Goal: Task Accomplishment & Management: Use online tool/utility

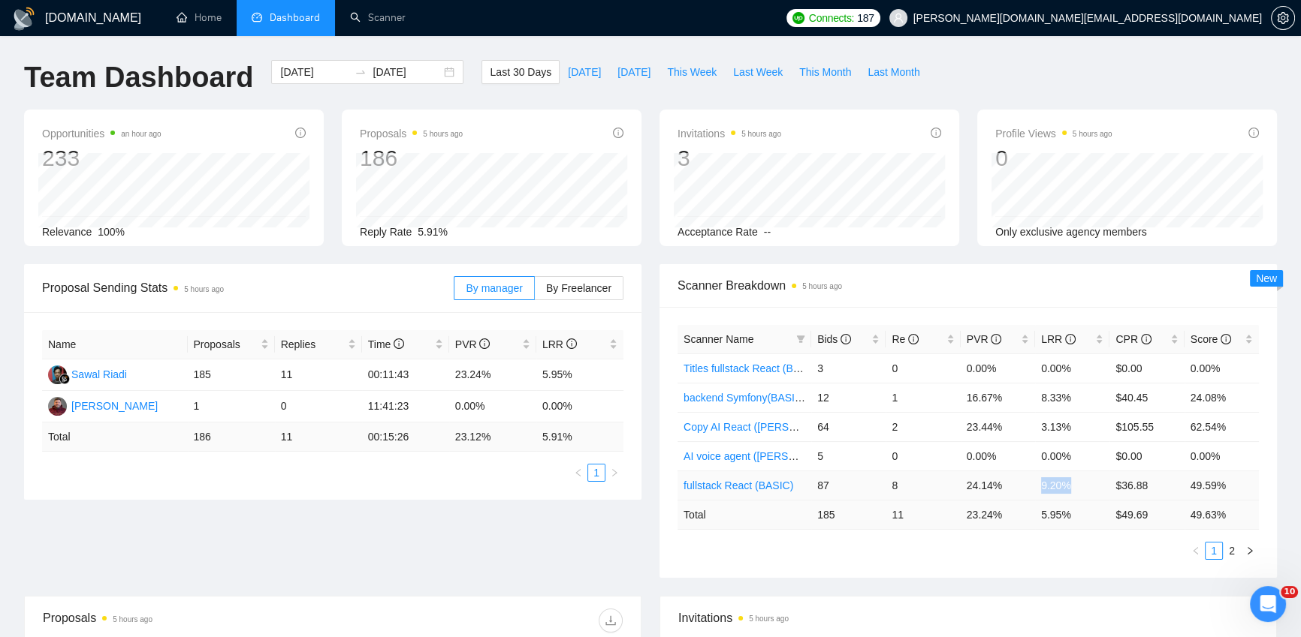
drag, startPoint x: 1041, startPoint y: 487, endPoint x: 1074, endPoint y: 486, distance: 33.0
click at [1074, 486] on td "9.20%" at bounding box center [1072, 485] width 74 height 29
click at [1072, 553] on ul "1 2" at bounding box center [967, 551] width 581 height 18
click at [756, 424] on link "Copy AI React ([PERSON_NAME])" at bounding box center [765, 427] width 164 height 12
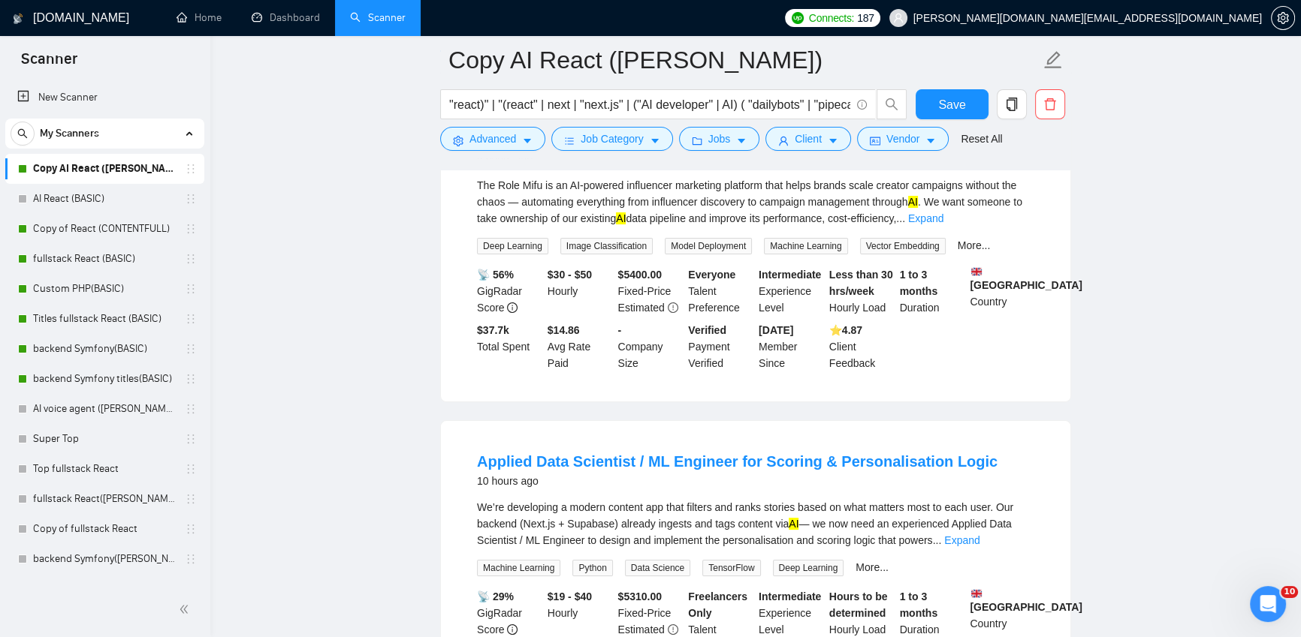
scroll to position [366, 0]
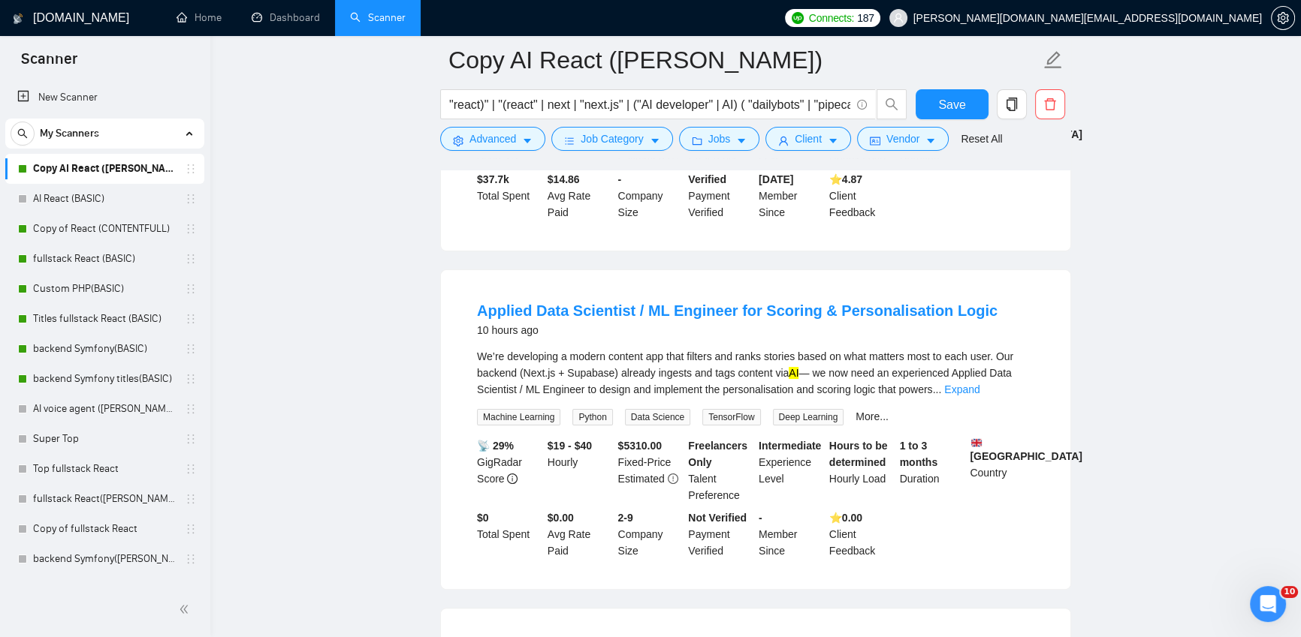
click at [979, 396] on link "Expand" at bounding box center [961, 390] width 35 height 12
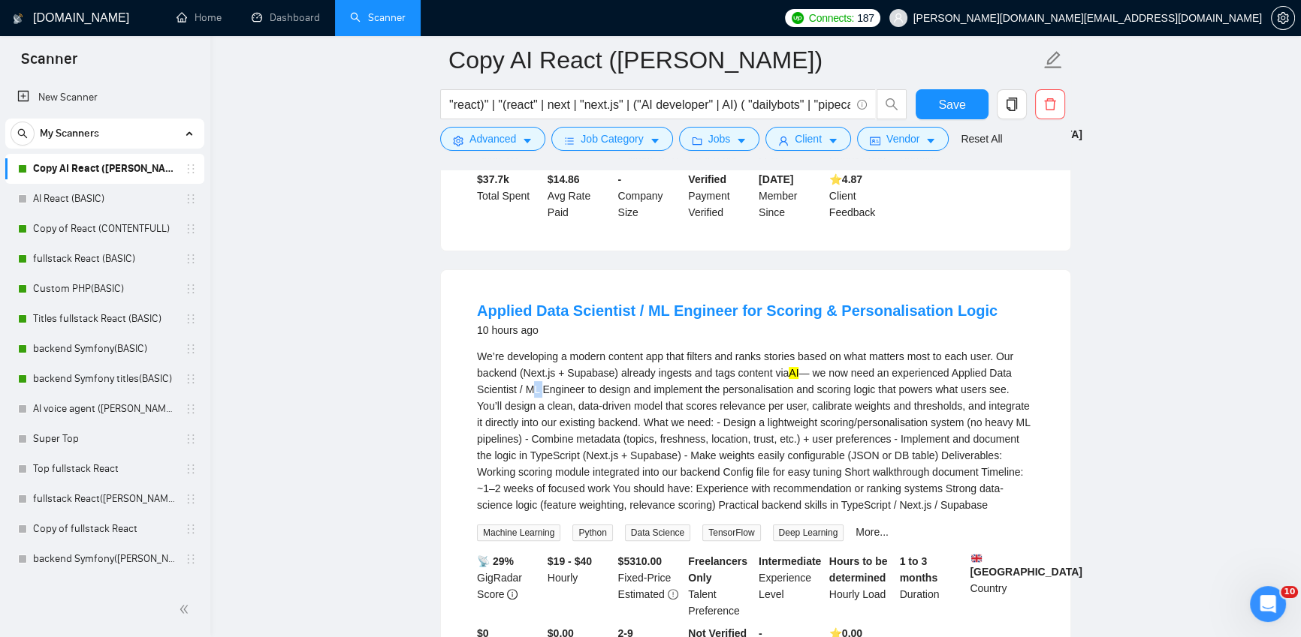
drag, startPoint x: 553, startPoint y: 400, endPoint x: 565, endPoint y: 402, distance: 12.1
click at [565, 402] on div "We’re developing a modern content app that filters and ranks stories based on w…" at bounding box center [755, 430] width 557 height 165
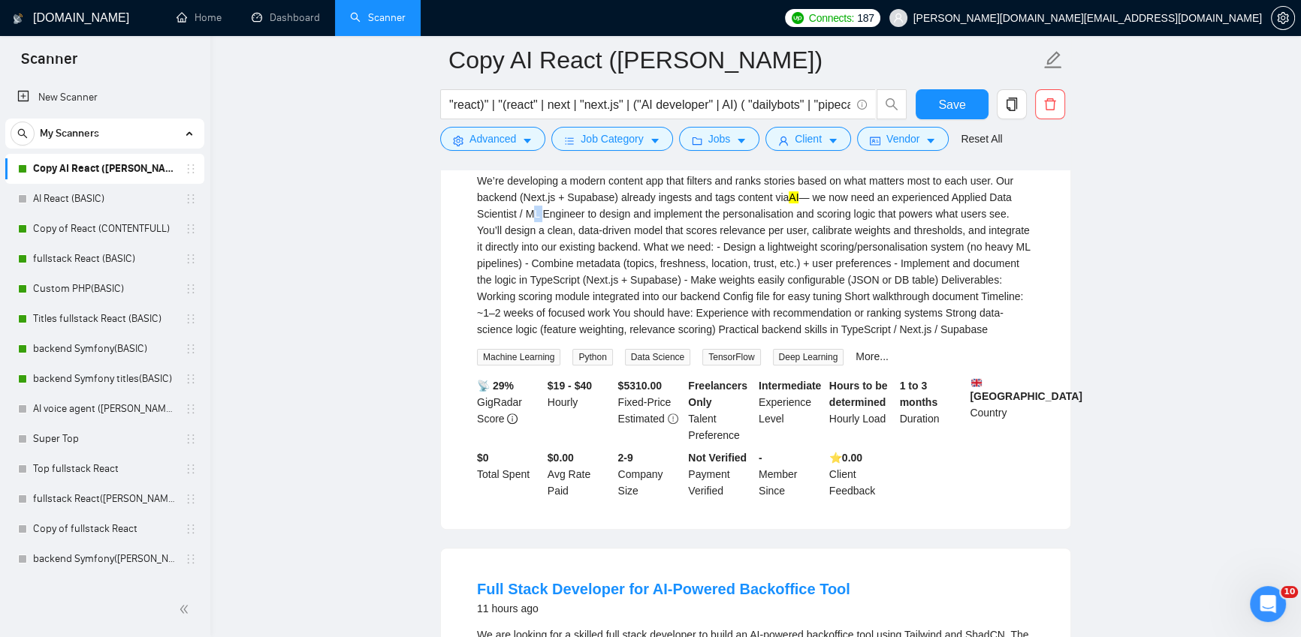
scroll to position [762, 0]
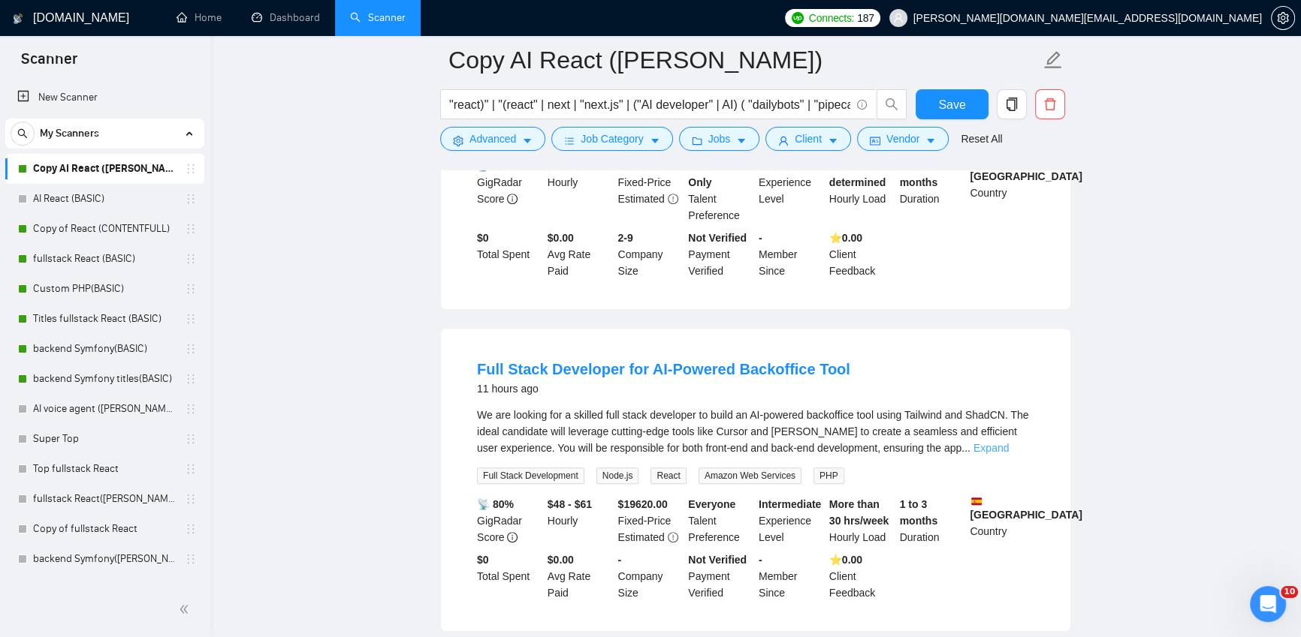
click at [1008, 454] on link "Expand" at bounding box center [990, 448] width 35 height 12
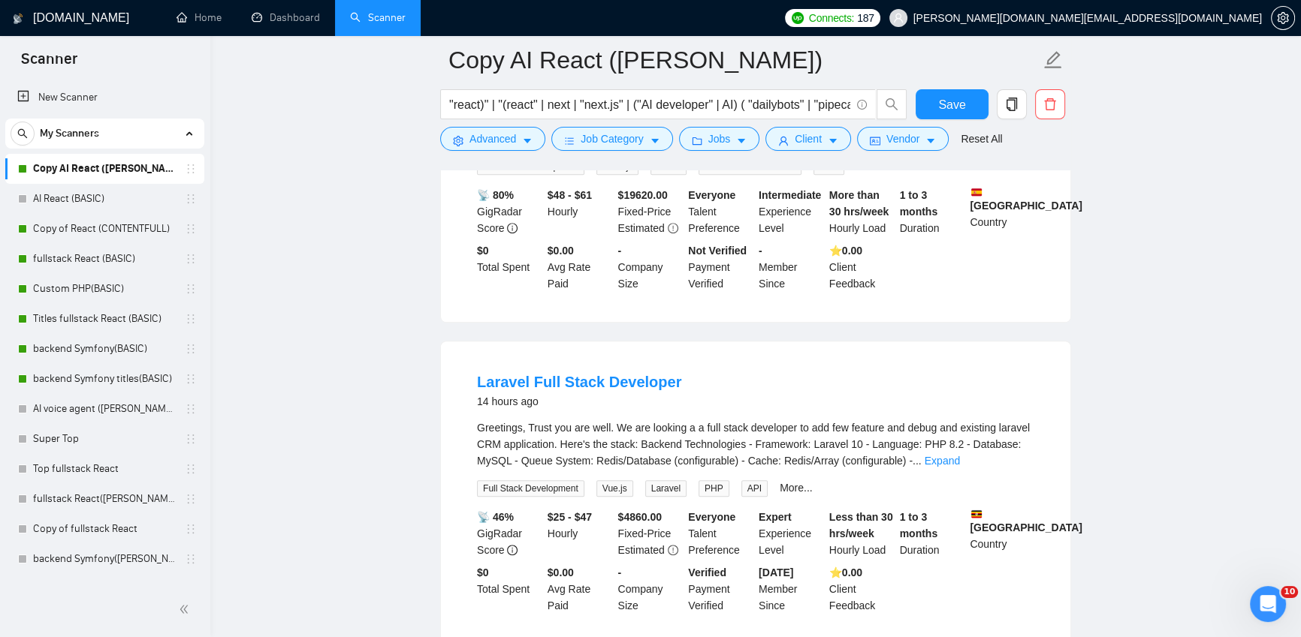
scroll to position [1220, 0]
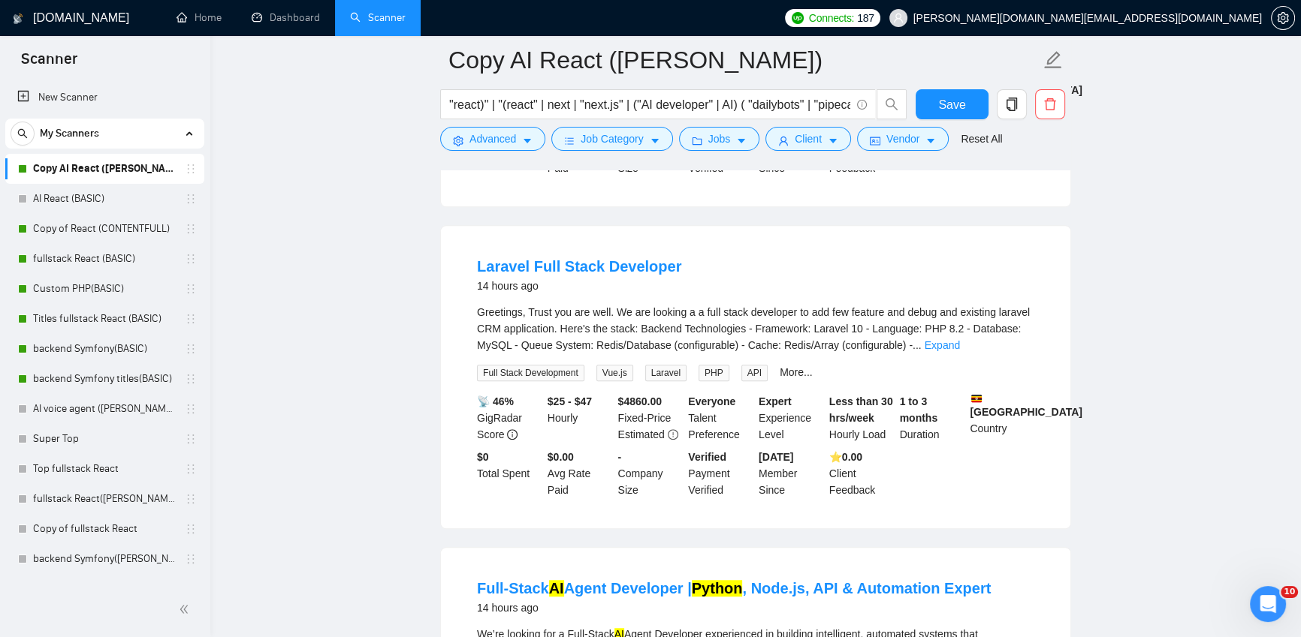
click at [960, 351] on link "Expand" at bounding box center [941, 345] width 35 height 12
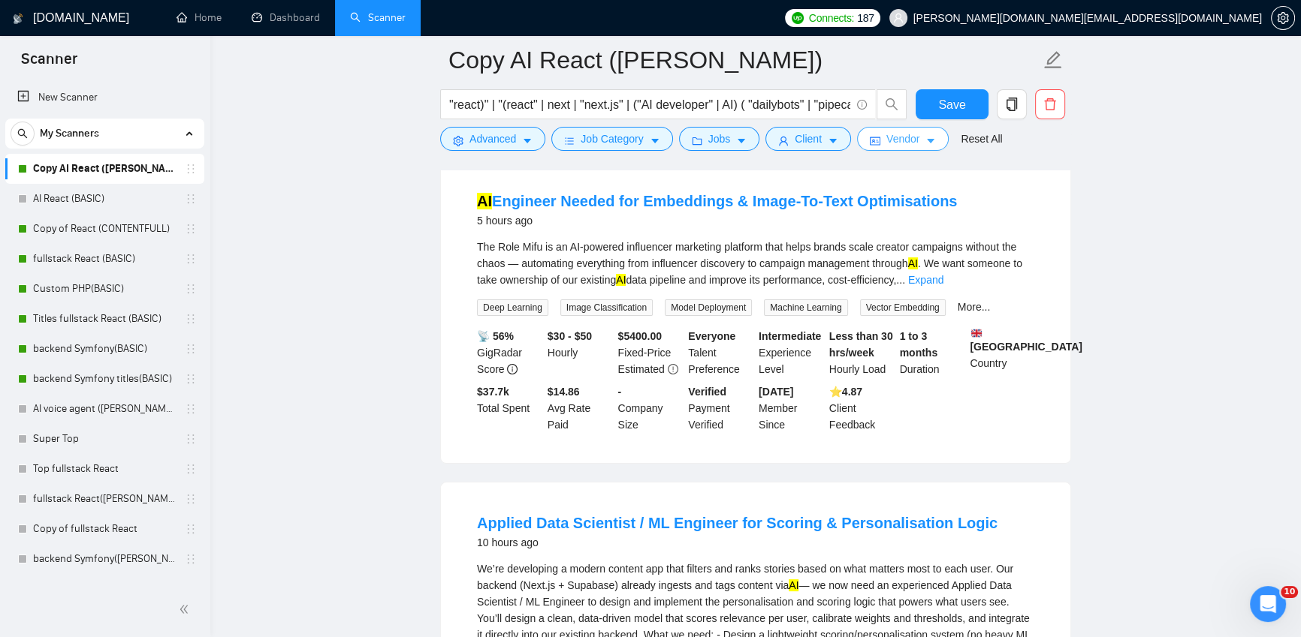
scroll to position [0, 0]
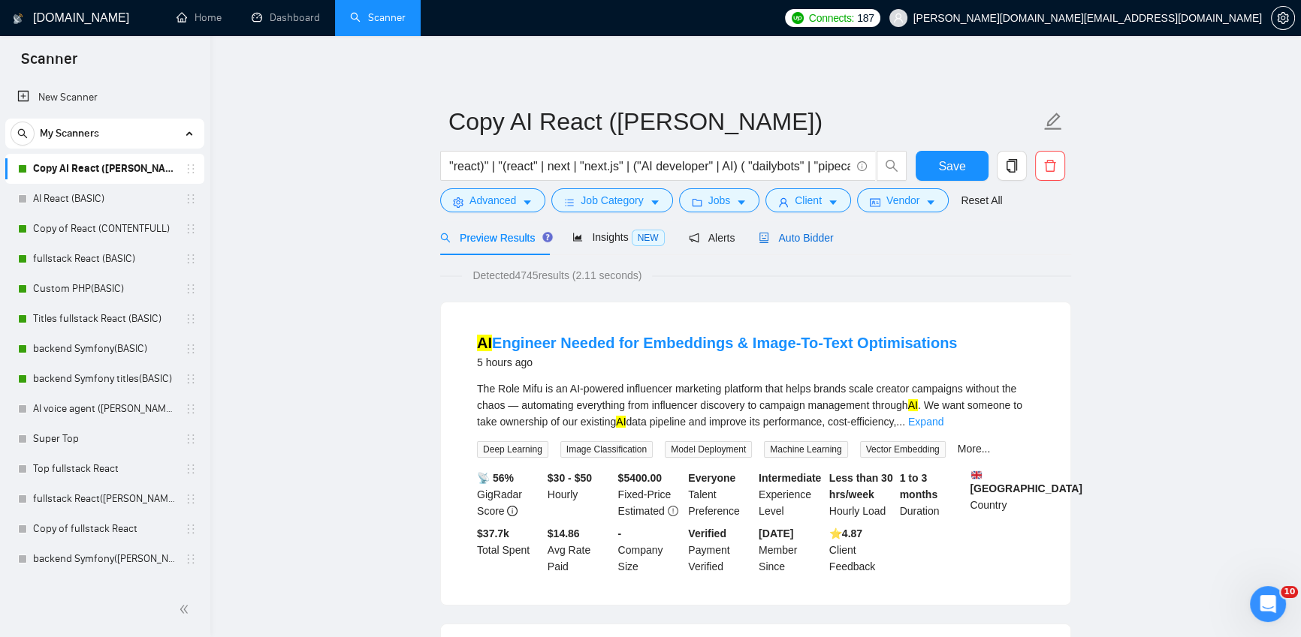
click at [803, 240] on span "Auto Bidder" at bounding box center [795, 238] width 74 height 12
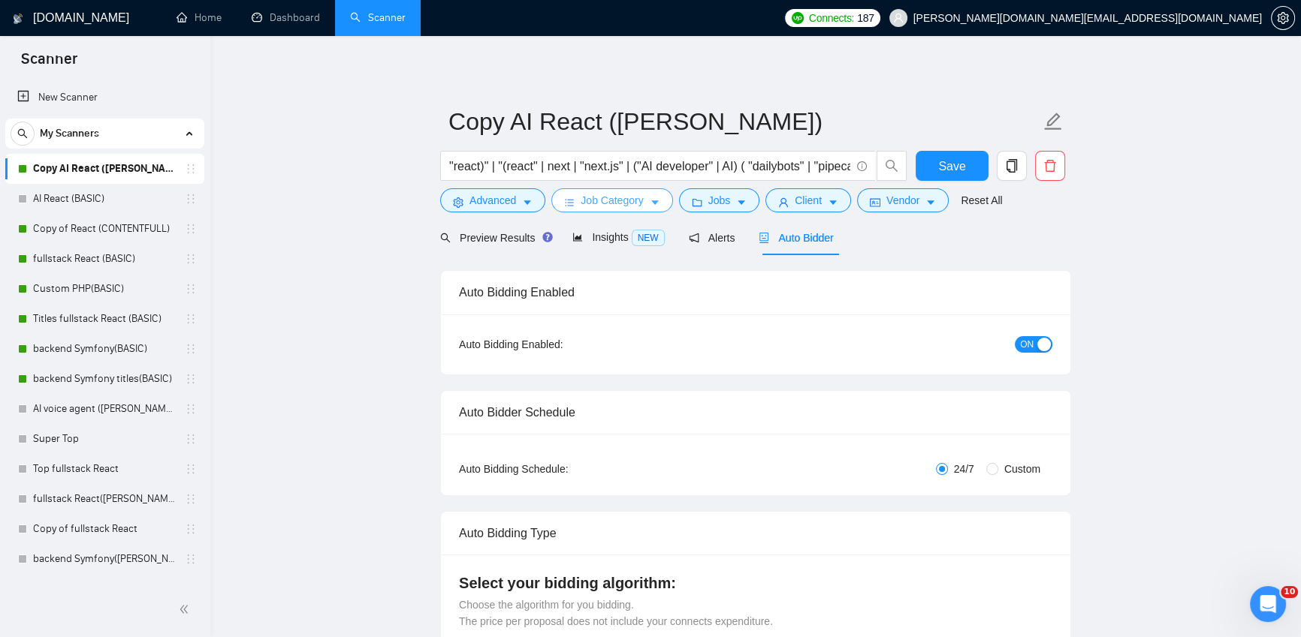
click at [622, 203] on span "Job Category" at bounding box center [611, 200] width 62 height 17
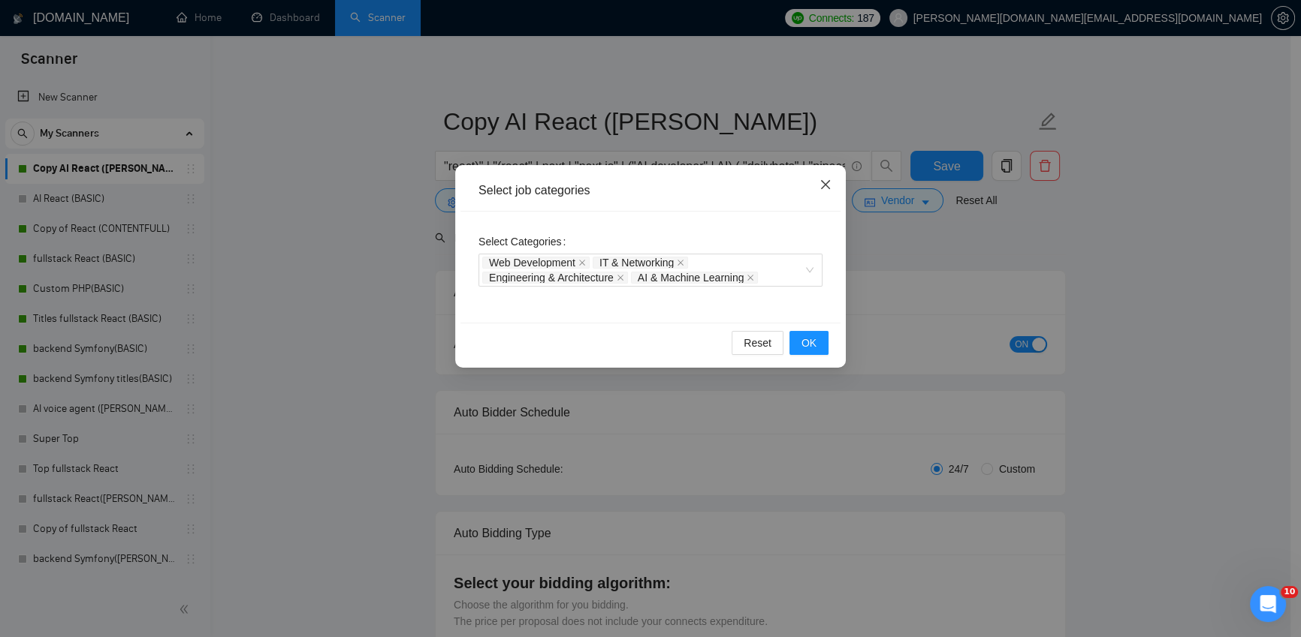
click at [827, 182] on icon "close" at bounding box center [825, 184] width 9 height 9
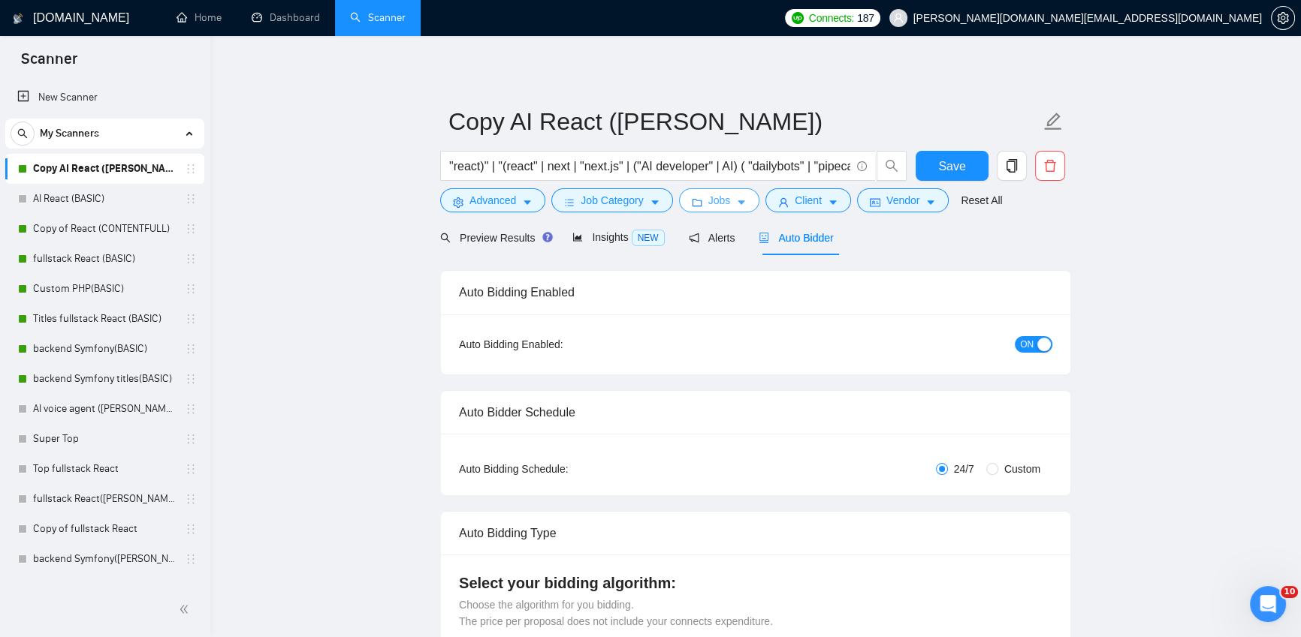
click at [729, 197] on span "Jobs" at bounding box center [719, 200] width 23 height 17
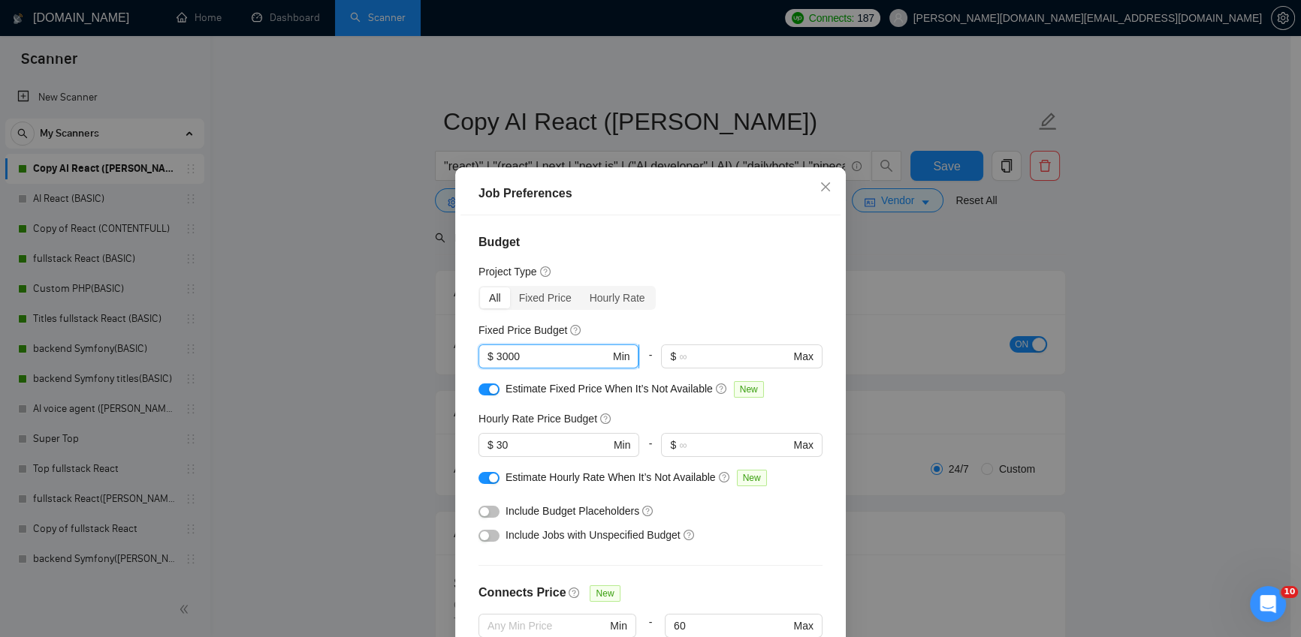
click at [496, 357] on input "3000" at bounding box center [552, 356] width 113 height 17
type input "5000"
drag, startPoint x: 505, startPoint y: 445, endPoint x: 493, endPoint y: 442, distance: 11.9
click at [496, 442] on input "30" at bounding box center [552, 445] width 113 height 17
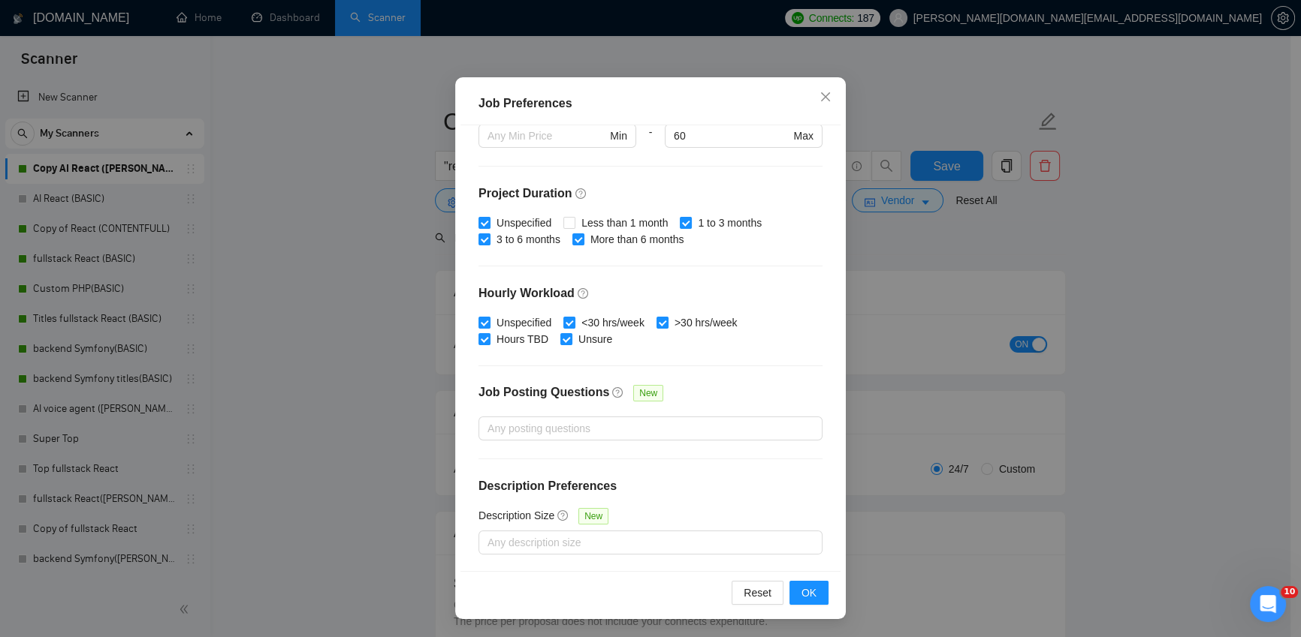
scroll to position [312, 0]
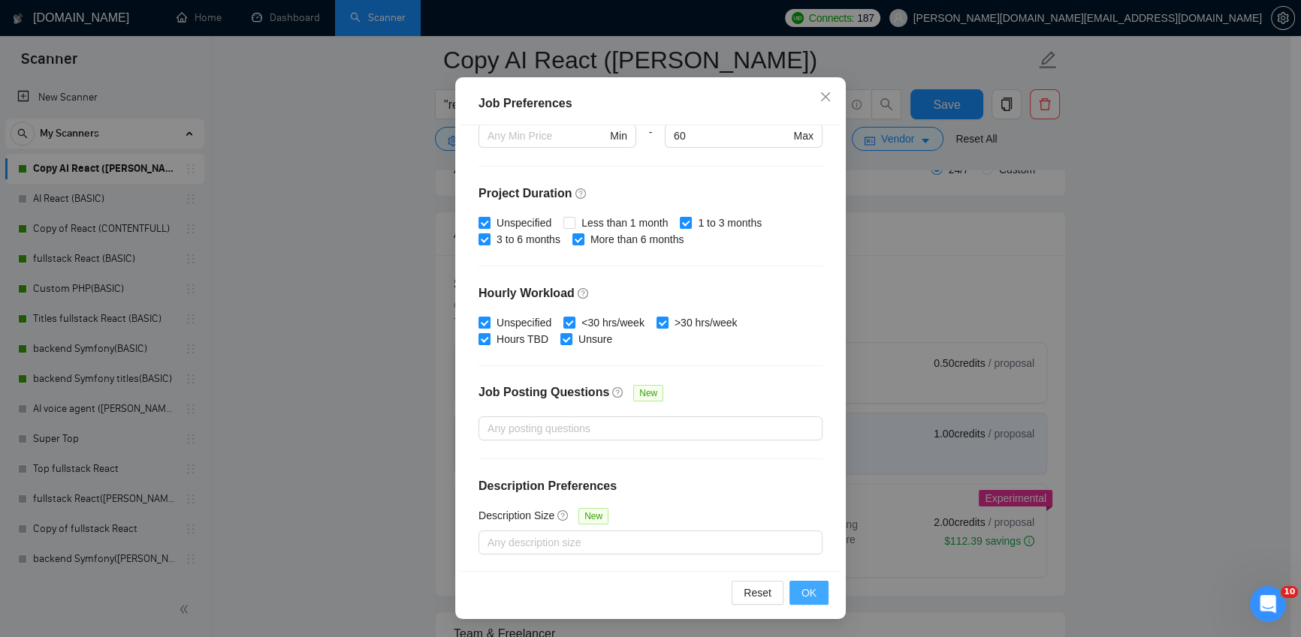
click at [804, 593] on span "OK" at bounding box center [808, 593] width 15 height 17
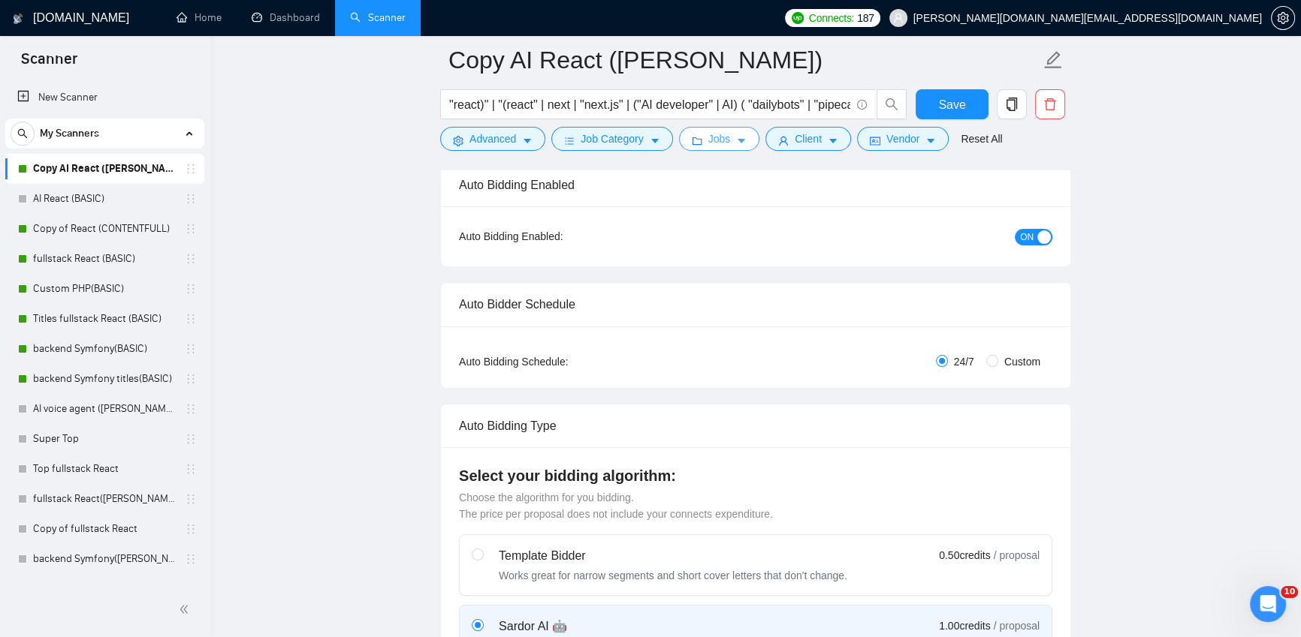
scroll to position [0, 0]
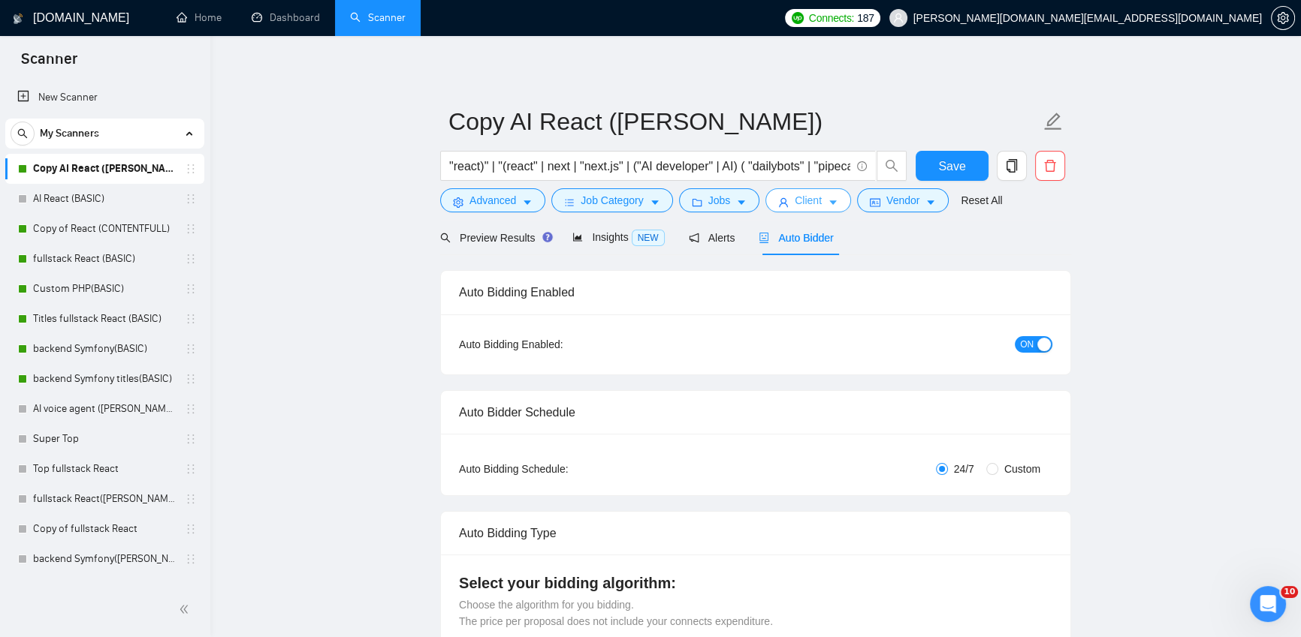
click at [810, 200] on span "Client" at bounding box center [807, 200] width 27 height 17
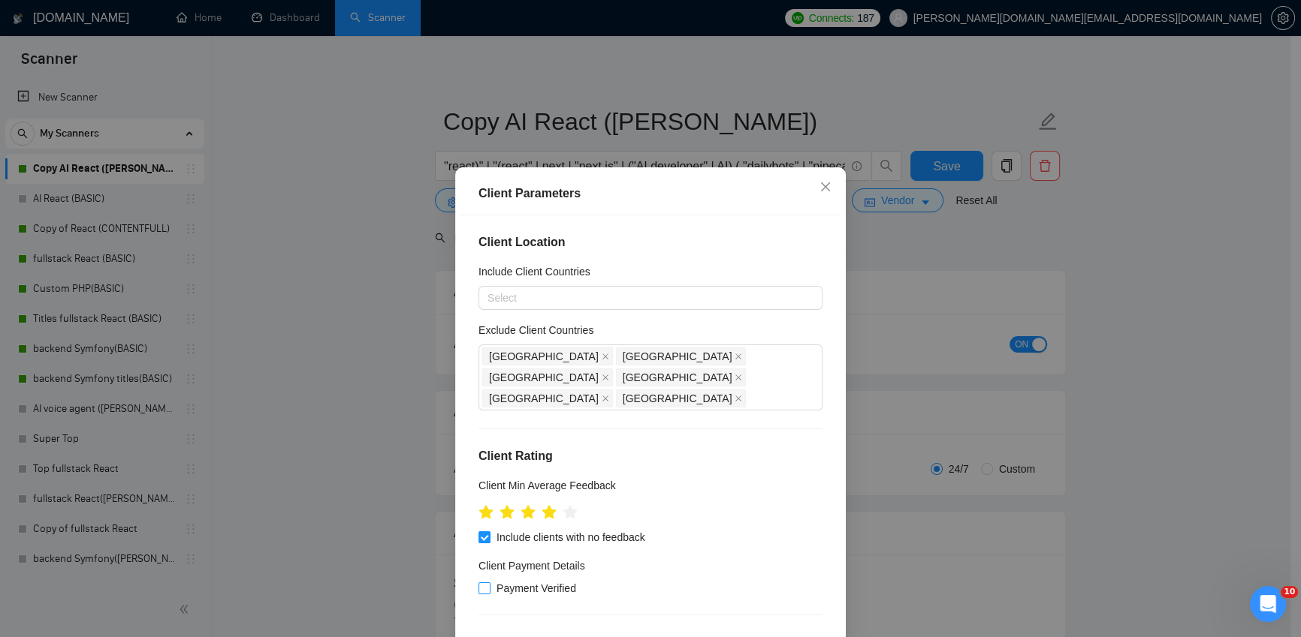
click at [478, 583] on input "Payment Verified" at bounding box center [483, 588] width 11 height 11
checkbox input "true"
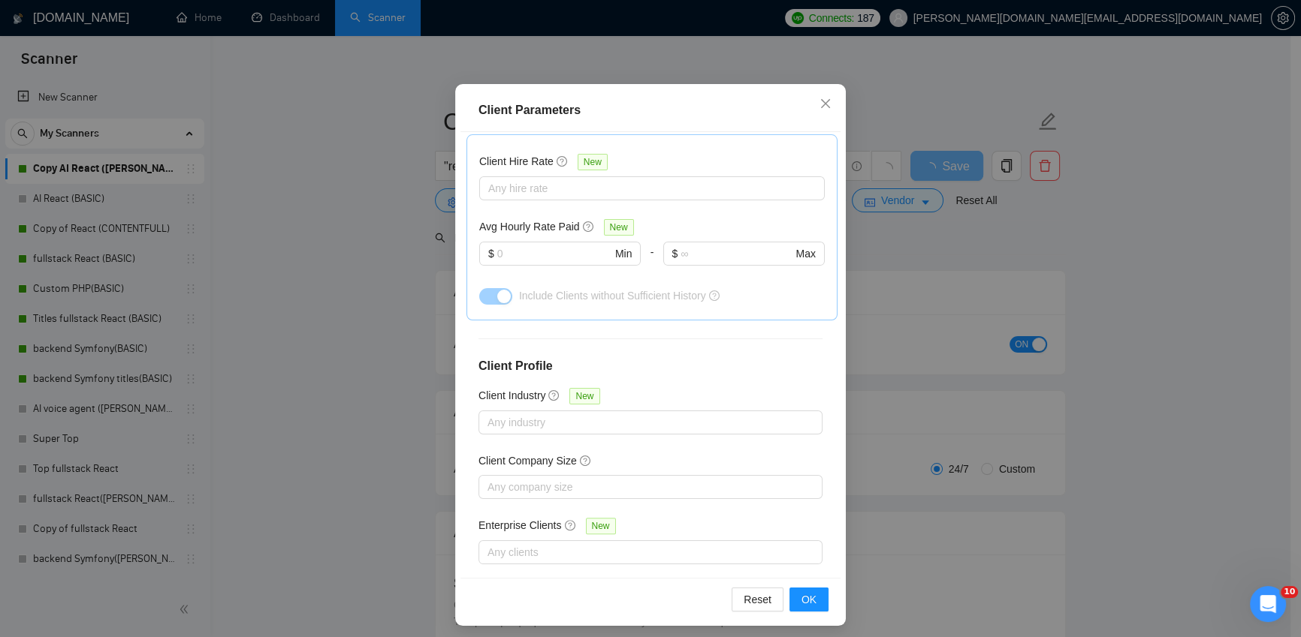
scroll to position [90, 0]
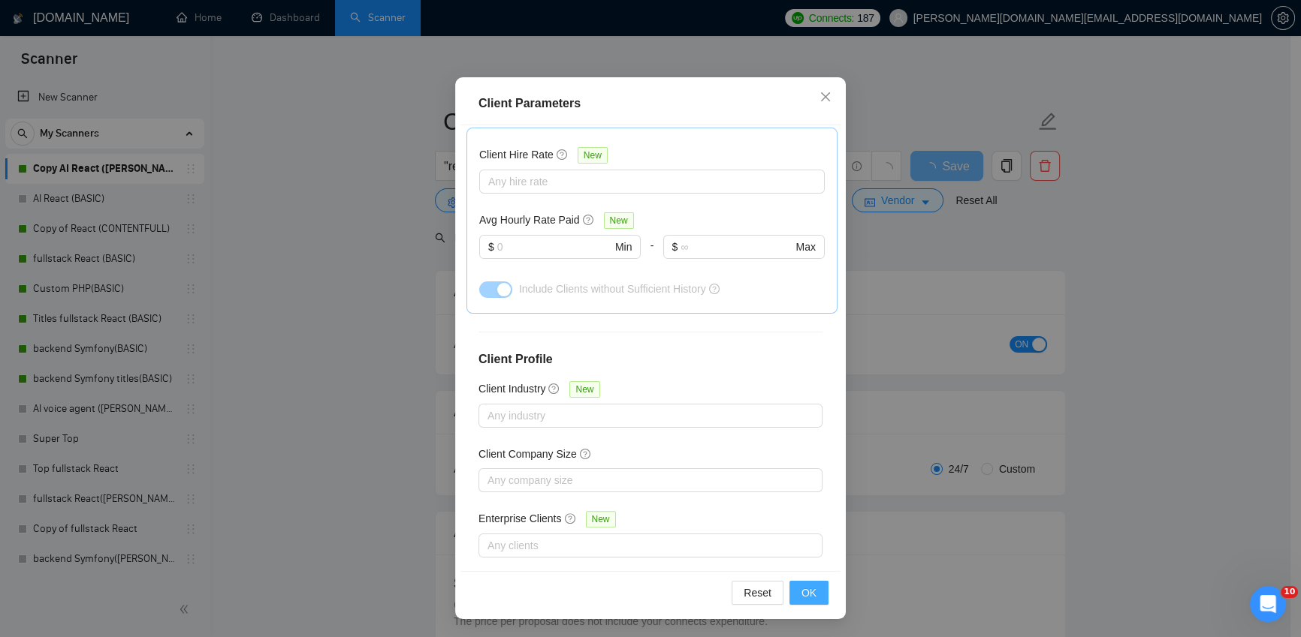
click at [812, 595] on button "OK" at bounding box center [808, 593] width 39 height 24
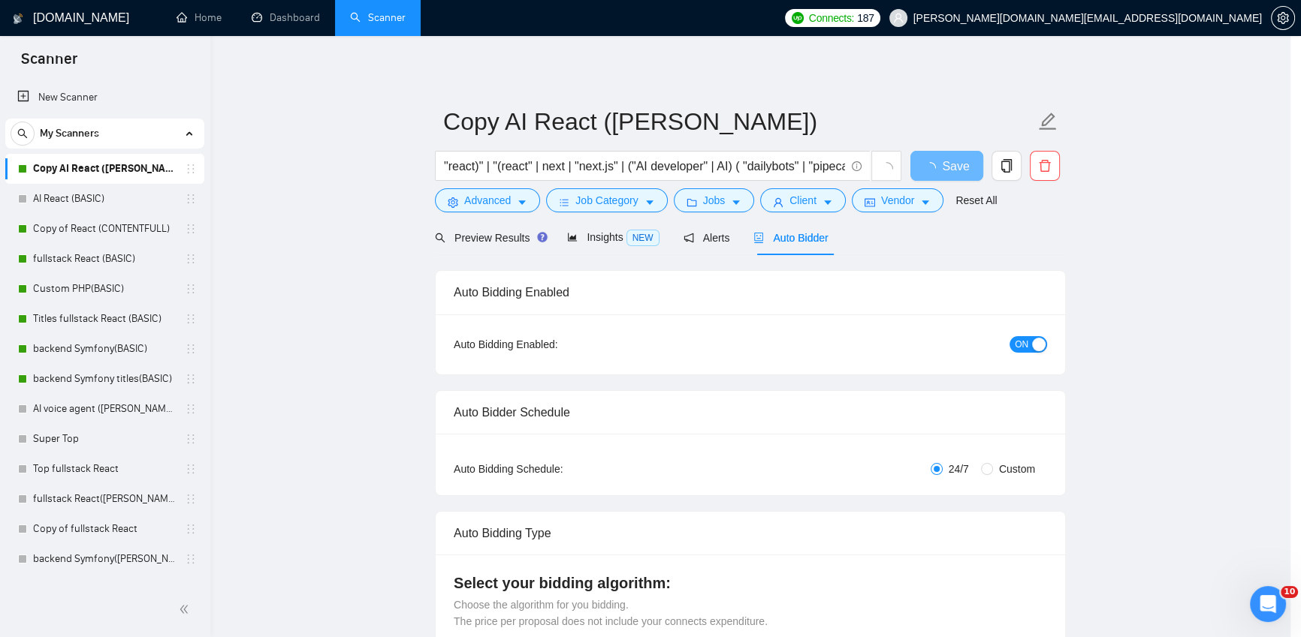
scroll to position [13, 0]
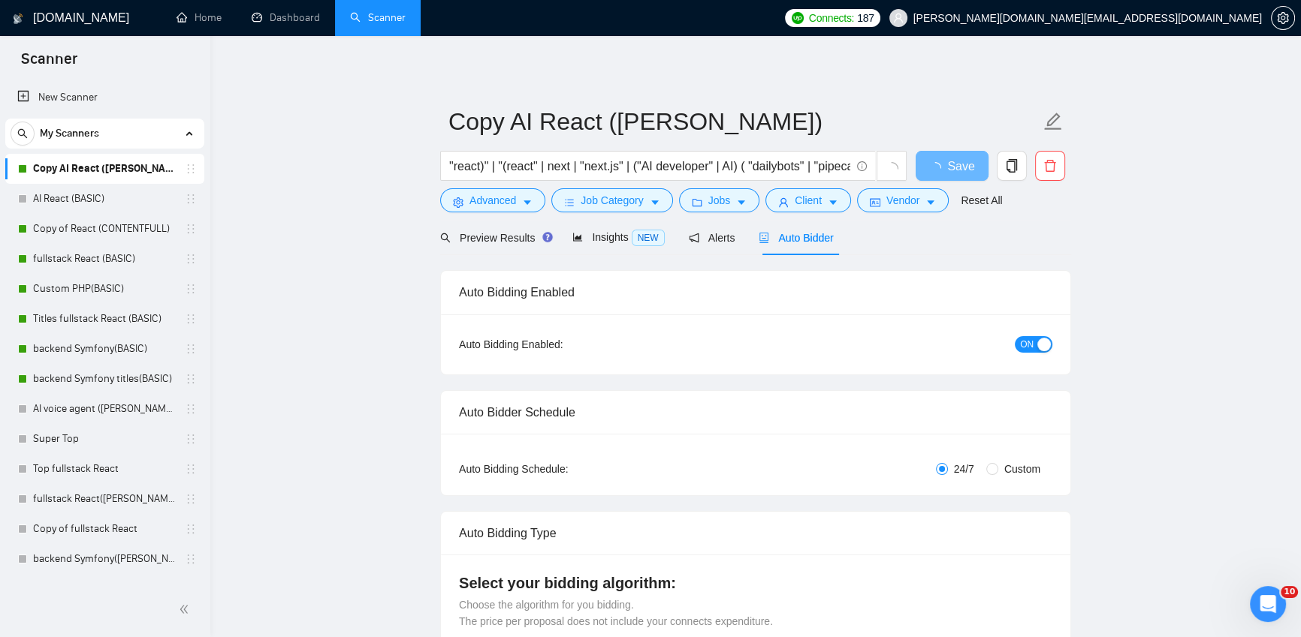
drag, startPoint x: 815, startPoint y: 239, endPoint x: 821, endPoint y: 250, distance: 12.8
click at [815, 239] on span "Auto Bidder" at bounding box center [795, 238] width 74 height 12
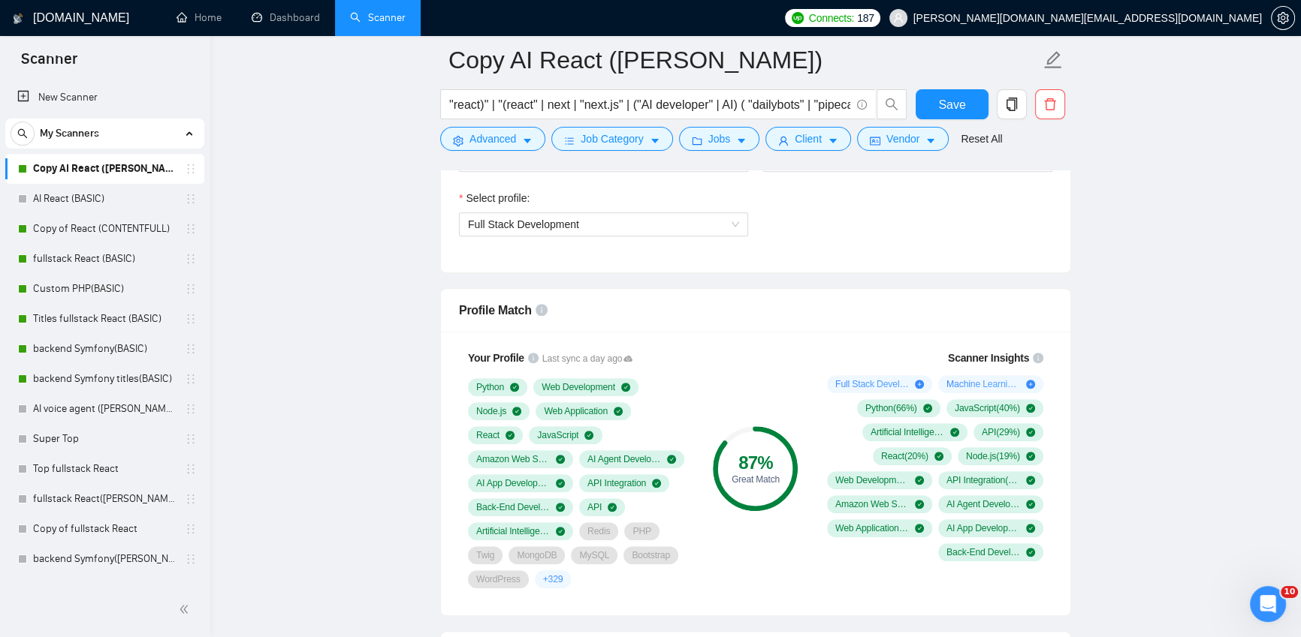
scroll to position [16, 0]
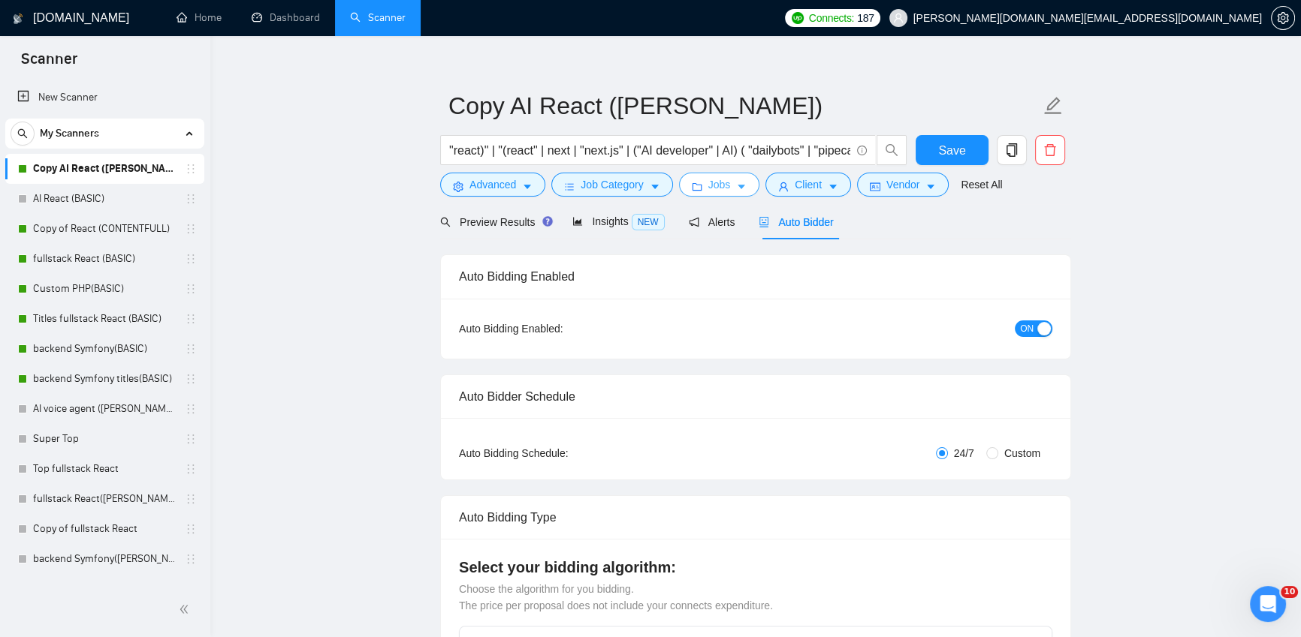
click at [728, 186] on span "Jobs" at bounding box center [719, 184] width 23 height 17
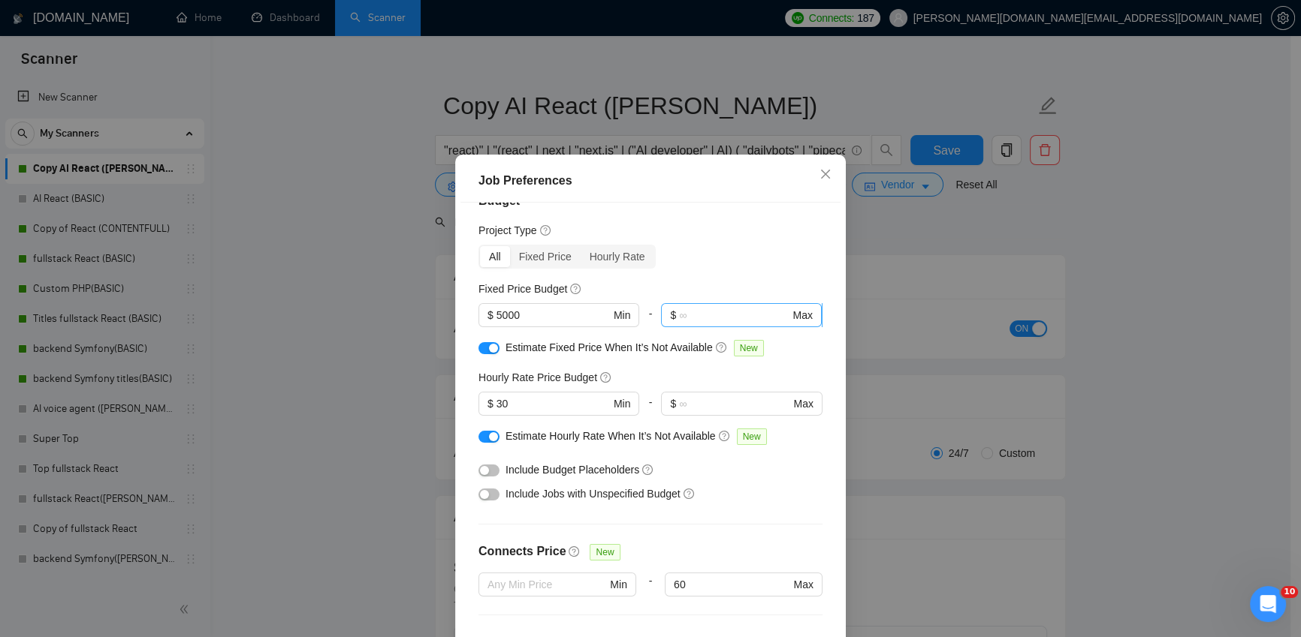
scroll to position [0, 0]
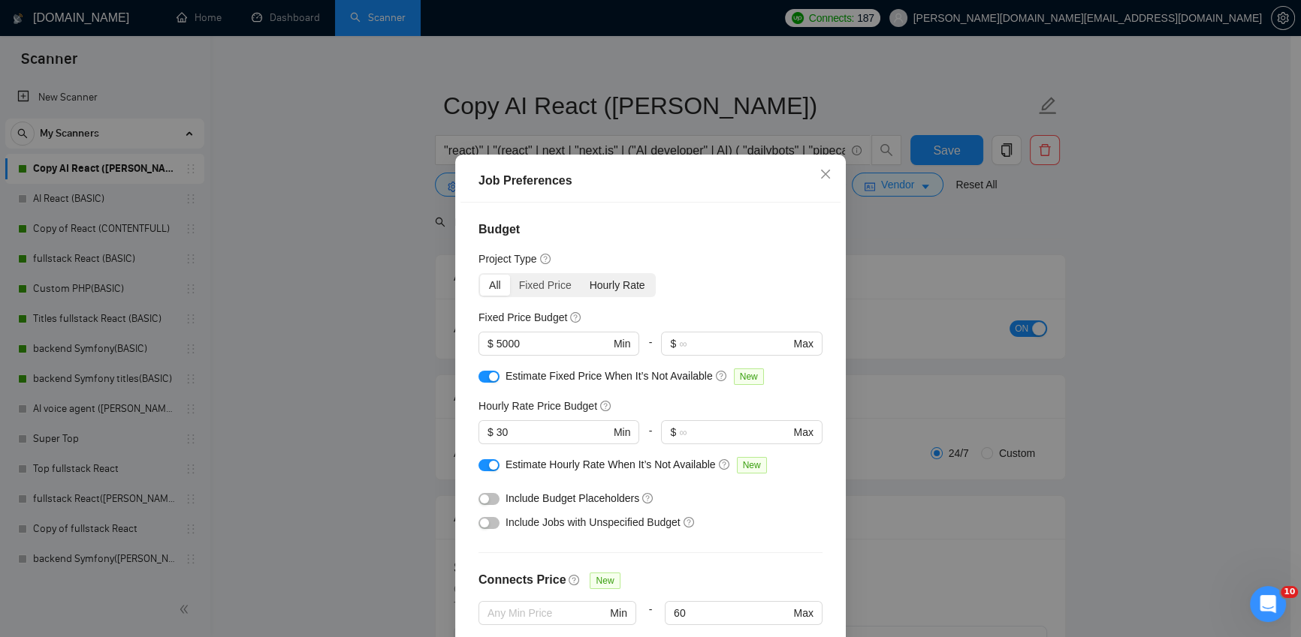
click at [606, 296] on div "Hourly Rate" at bounding box center [617, 285] width 74 height 21
click at [580, 275] on input "Hourly Rate" at bounding box center [580, 275] width 0 height 0
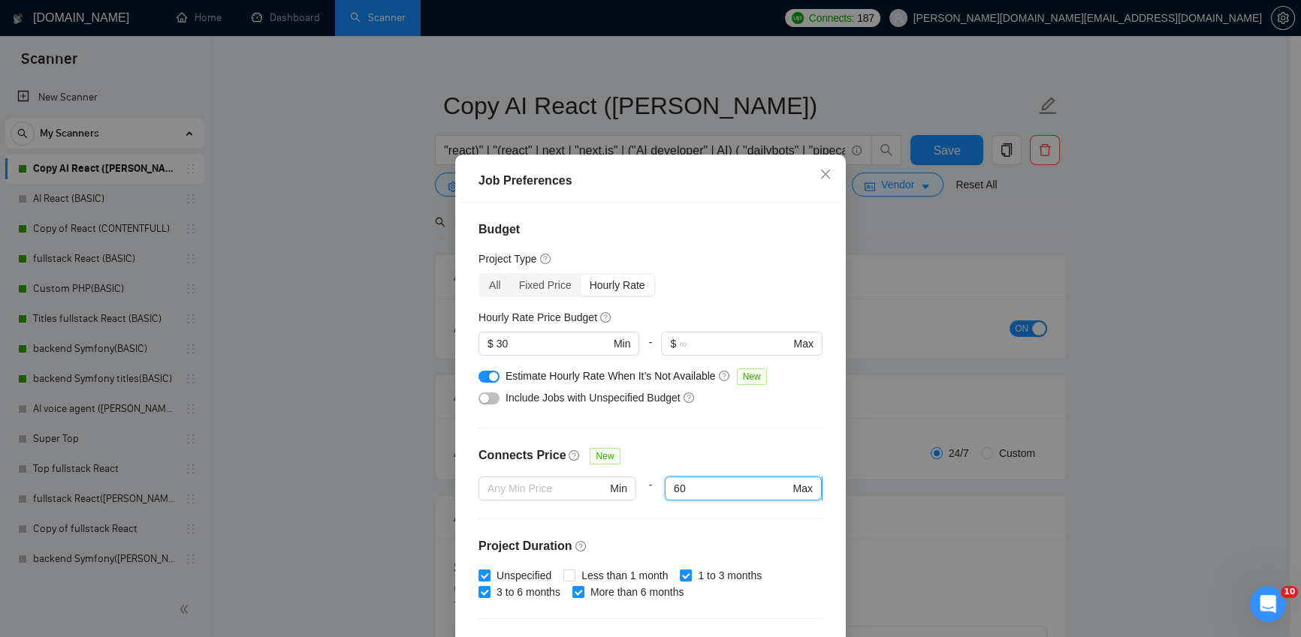
drag, startPoint x: 673, startPoint y: 503, endPoint x: 659, endPoint y: 502, distance: 13.5
click at [665, 501] on span "60 Max" at bounding box center [743, 489] width 157 height 24
type input "40"
click at [711, 449] on div "Budget Project Type All Fixed Price Hourly Rate Fixed Price Budget $ 5000 Min -…" at bounding box center [650, 426] width 380 height 446
drag, startPoint x: 679, startPoint y: 505, endPoint x: 664, endPoint y: 505, distance: 15.0
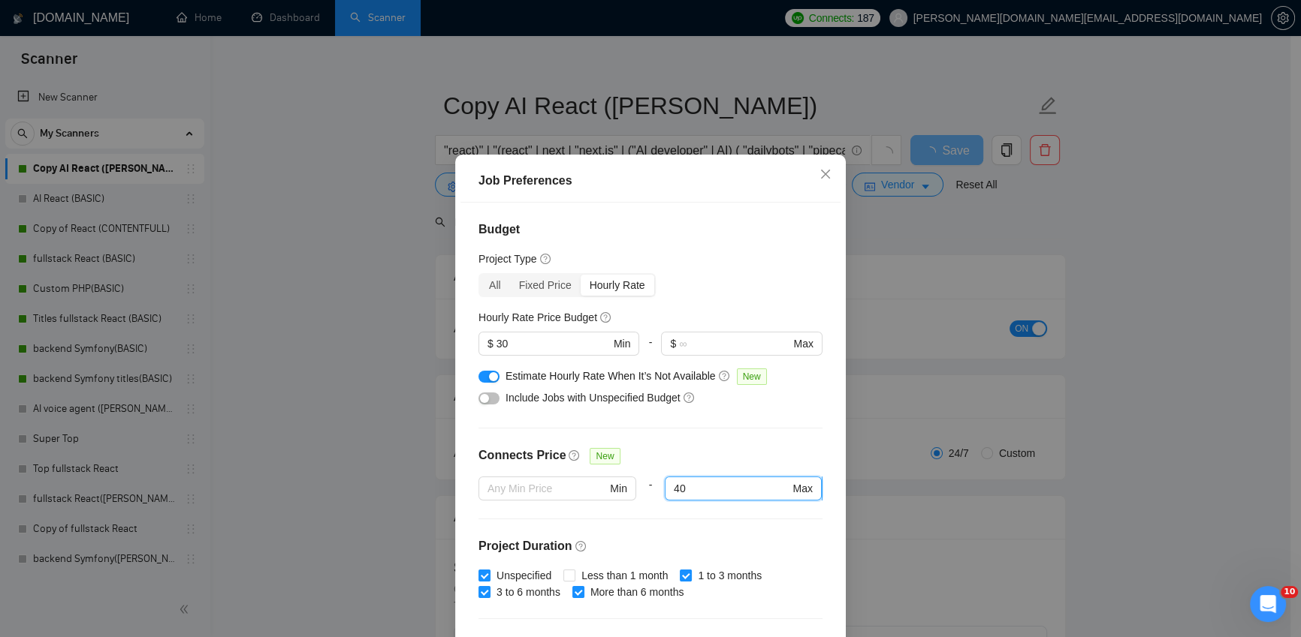
click at [674, 497] on input "40" at bounding box center [732, 489] width 116 height 17
drag, startPoint x: 674, startPoint y: 464, endPoint x: 702, endPoint y: 454, distance: 29.7
click at [677, 463] on div "Connects Price New" at bounding box center [650, 462] width 344 height 30
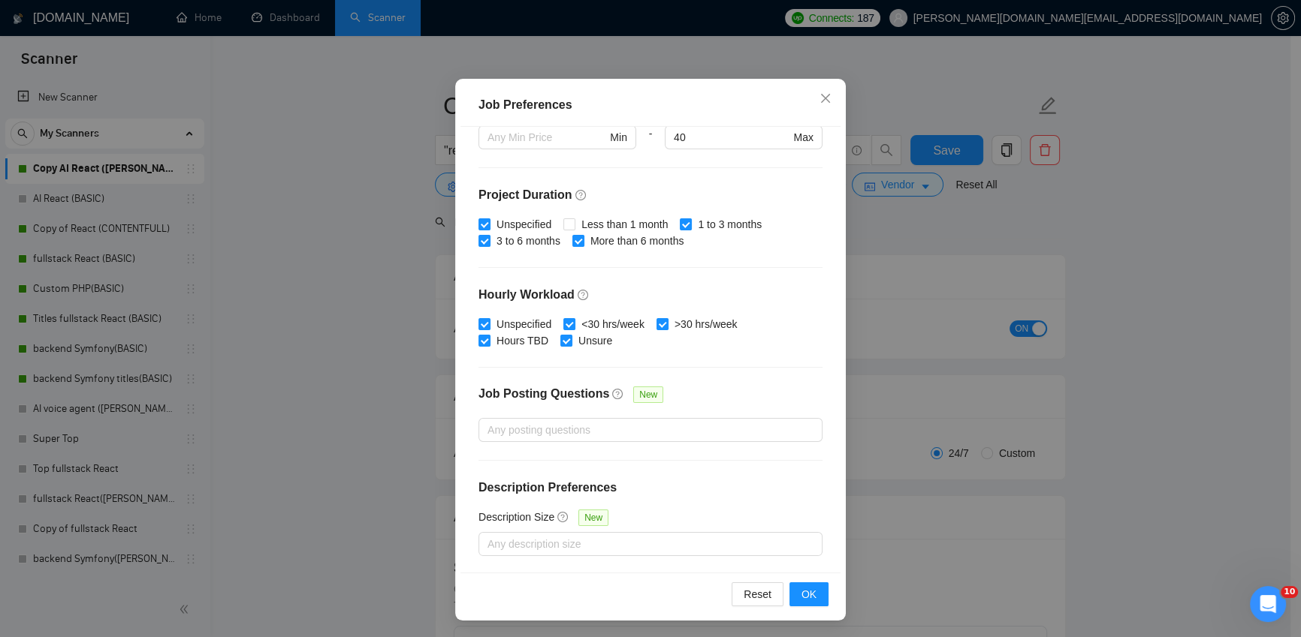
scroll to position [90, 0]
click at [801, 596] on span "OK" at bounding box center [808, 593] width 15 height 17
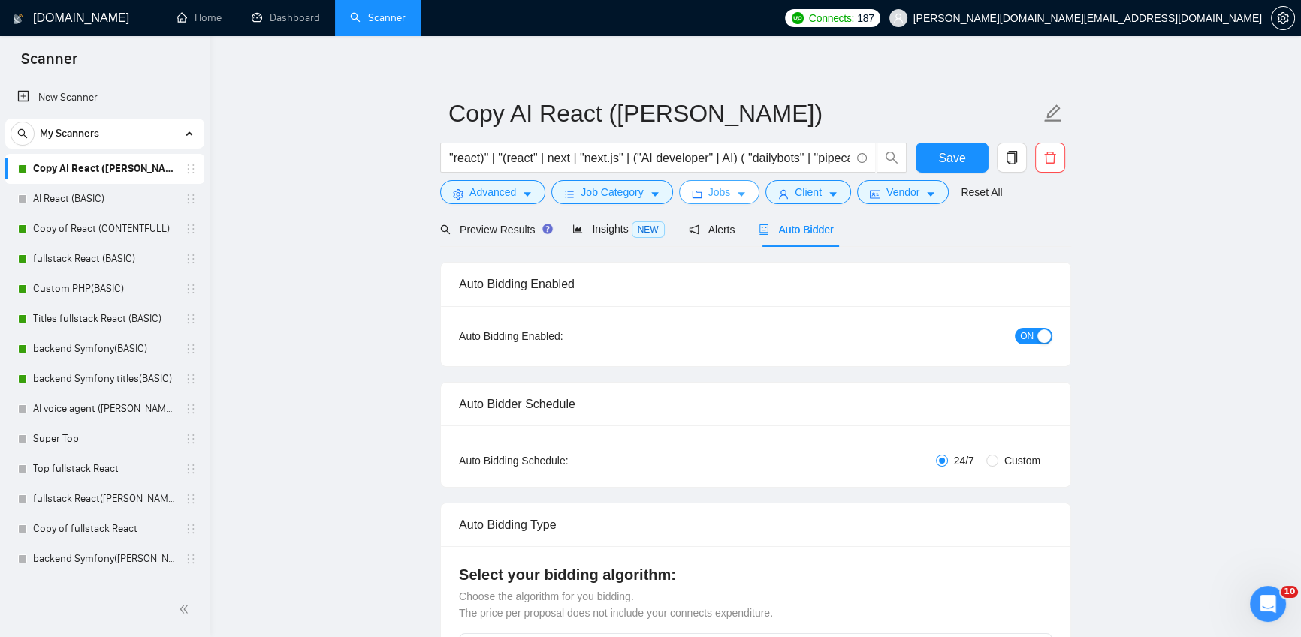
scroll to position [0, 0]
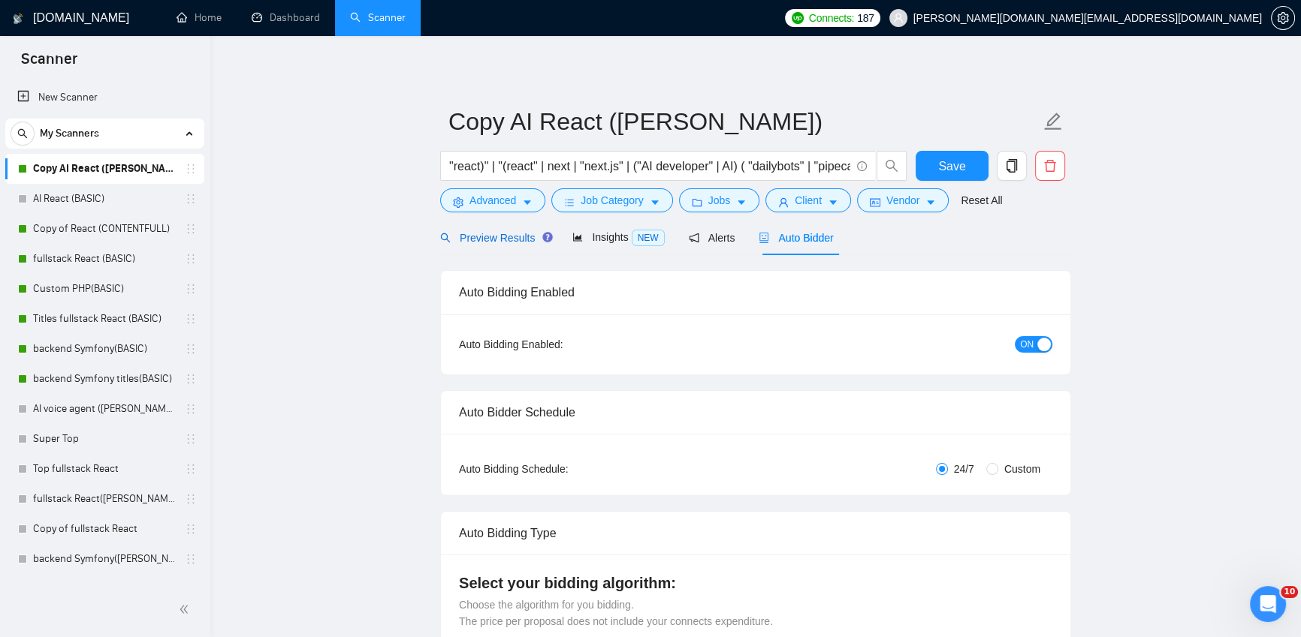
click at [502, 232] on span "Preview Results" at bounding box center [494, 238] width 108 height 12
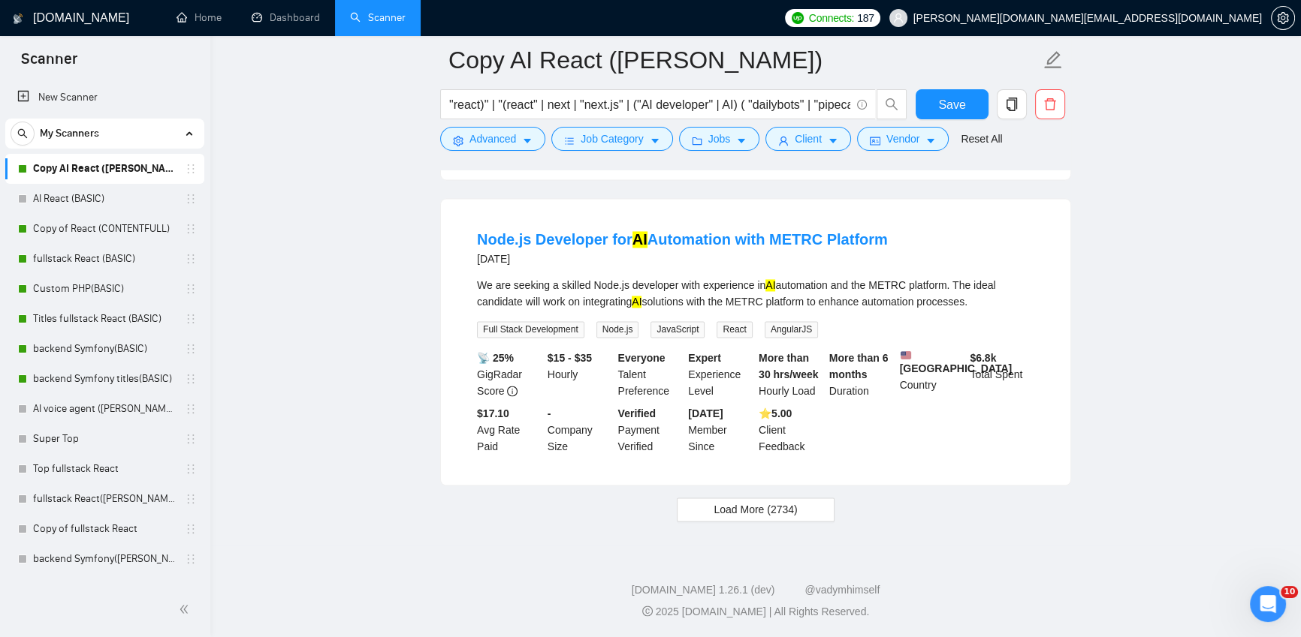
scroll to position [3052, 0]
click at [777, 510] on span "Load More (2734)" at bounding box center [754, 510] width 83 height 17
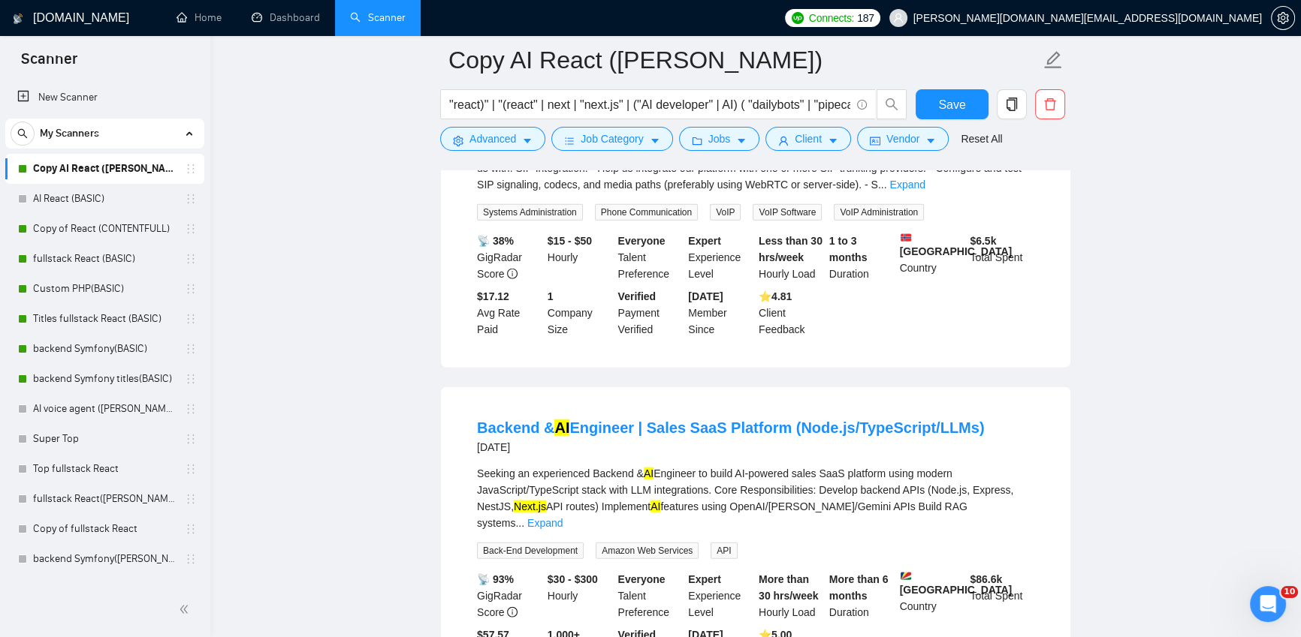
scroll to position [4586, 0]
